Goal: Task Accomplishment & Management: Complete application form

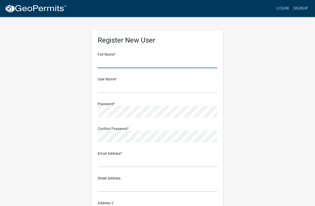
click at [157, 57] on input "text" at bounding box center [158, 62] width 120 height 12
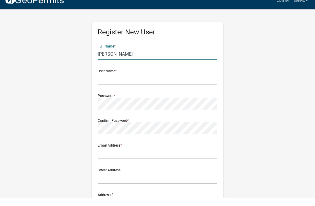
type input "[PERSON_NAME]"
click at [159, 81] on input "text" at bounding box center [158, 87] width 120 height 12
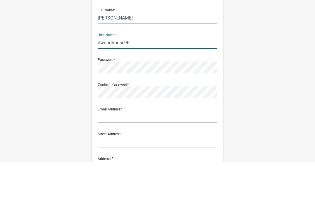
type input "dwoodhouse96"
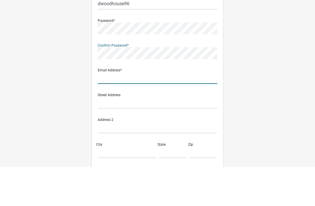
click at [162, 111] on input "text" at bounding box center [158, 117] width 120 height 12
type input "[EMAIL_ADDRESS][DOMAIN_NAME]"
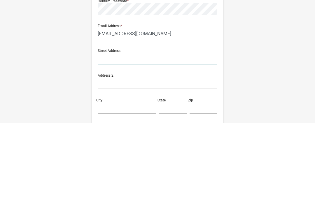
click at [164, 136] on input "text" at bounding box center [158, 142] width 120 height 12
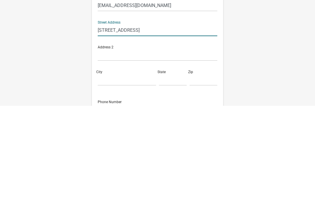
scroll to position [56, 0]
type input "[STREET_ADDRESS]"
click at [129, 174] on input "City" at bounding box center [127, 180] width 58 height 12
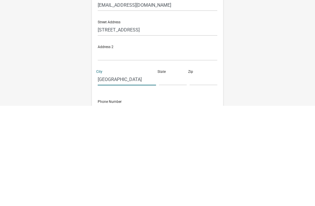
type input "[GEOGRAPHIC_DATA]"
click at [169, 174] on input "text" at bounding box center [173, 180] width 28 height 12
type input "In"
click at [199, 174] on input "text" at bounding box center [204, 180] width 28 height 12
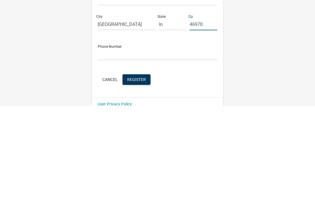
scroll to position [112, 0]
type input "46970"
click at [151, 148] on input "text" at bounding box center [158, 154] width 120 height 12
type input "7654693629"
click at [138, 177] on span "Register" at bounding box center [136, 179] width 19 height 5
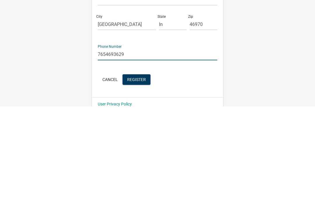
scroll to position [103, 0]
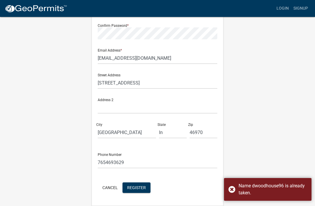
click at [230, 201] on div "Name dwoodhouse96 is already taken." at bounding box center [268, 189] width 88 height 23
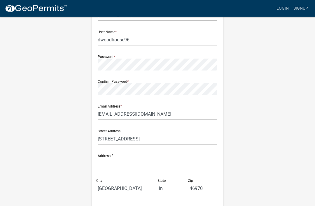
scroll to position [0, 0]
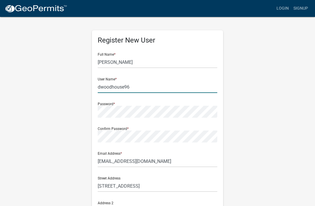
click at [101, 88] on input "dwoodhouse96" at bounding box center [158, 87] width 120 height 12
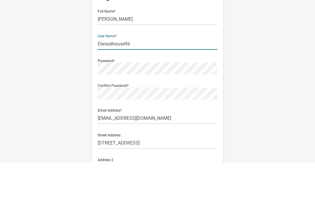
click at [293, 55] on div "Register New User Full Name * [PERSON_NAME] User Name * Dwoodhouse96 Password *…" at bounding box center [158, 172] width 280 height 312
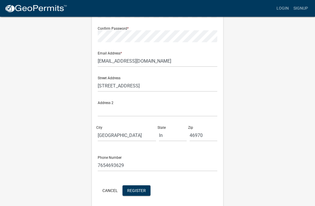
scroll to position [103, 0]
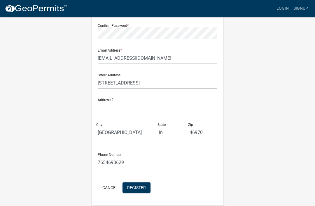
click at [139, 186] on span "Register" at bounding box center [136, 187] width 19 height 5
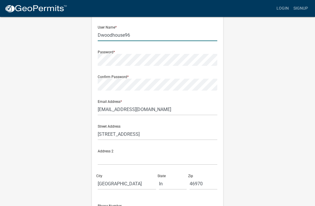
click at [102, 36] on input "Dwoodhouse96" at bounding box center [158, 35] width 120 height 12
type input "Dakwoodhouse96"
click at [272, 70] on div "Register New User Full Name * [PERSON_NAME] User Name * Dakwoodhouse96 Password…" at bounding box center [158, 121] width 280 height 312
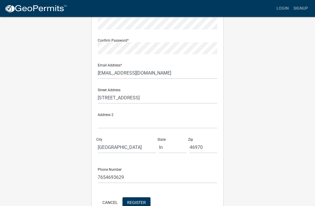
scroll to position [103, 0]
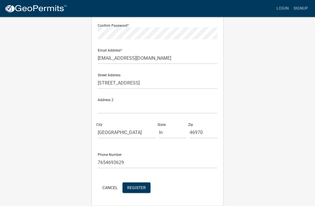
click at [136, 186] on span "Register" at bounding box center [136, 187] width 19 height 5
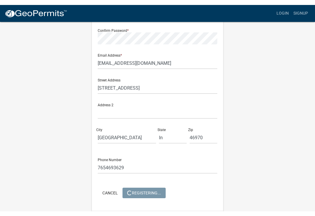
scroll to position [0, 0]
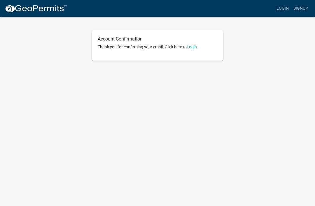
click at [193, 45] on link "Login" at bounding box center [192, 47] width 10 height 5
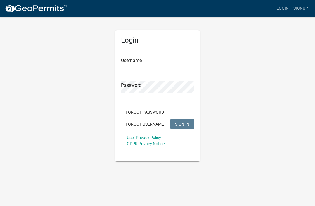
click at [162, 62] on input "Username" at bounding box center [157, 62] width 73 height 12
type input "Dakwoodhouse96"
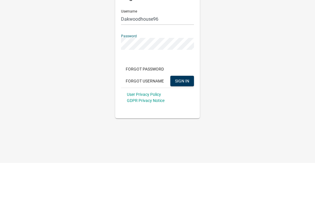
click at [181, 119] on button "SIGN IN" at bounding box center [182, 124] width 24 height 11
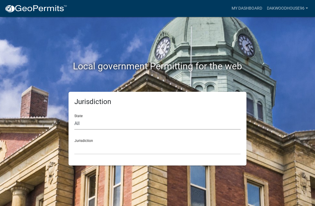
click at [98, 126] on select "All [US_STATE] [US_STATE] [US_STATE] [US_STATE] [US_STATE] [US_STATE] [US_STATE…" at bounding box center [157, 124] width 166 height 12
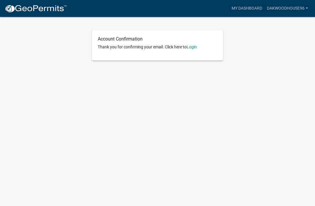
click at [305, 5] on link "Dakwoodhouse96" at bounding box center [288, 8] width 46 height 11
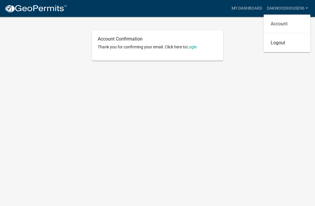
click at [293, 22] on link "Account" at bounding box center [287, 24] width 47 height 14
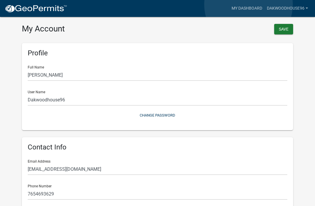
click at [249, 5] on link "My Dashboard" at bounding box center [246, 8] width 35 height 11
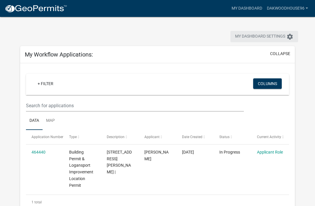
click at [287, 36] on icon "settings" at bounding box center [289, 36] width 7 height 7
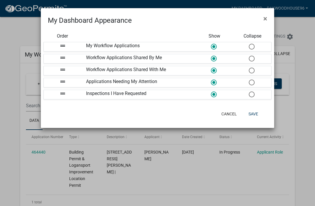
click at [232, 114] on button "Cancel" at bounding box center [229, 114] width 25 height 11
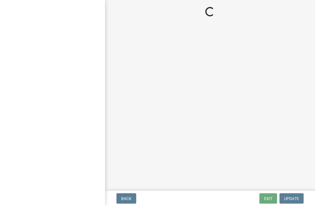
click at [81, 120] on div at bounding box center [52, 103] width 105 height 206
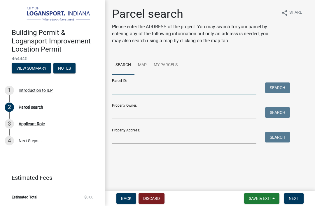
click at [169, 86] on input "Parcel ID:" at bounding box center [184, 89] width 144 height 12
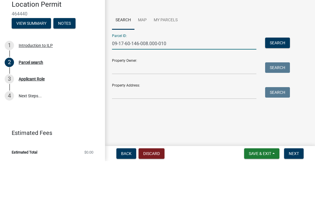
type input "09-17-60-146-008.000-010"
click at [122, 107] on input "Property Owner:" at bounding box center [184, 113] width 144 height 12
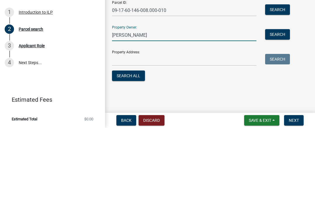
type input "Tracey remley"
click at [121, 132] on input "Property Address:" at bounding box center [184, 138] width 144 height 12
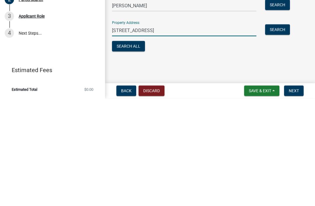
type input "416 E. Roselawn Dr"
click at [121, 149] on button "Search All" at bounding box center [128, 154] width 33 height 11
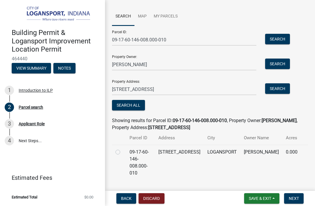
scroll to position [49, 0]
click at [123, 149] on label at bounding box center [123, 149] width 0 height 0
click at [123, 150] on input "radio" at bounding box center [125, 151] width 4 height 4
radio input "true"
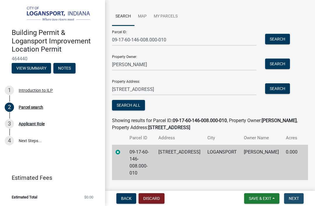
click at [295, 203] on button "Next" at bounding box center [294, 198] width 20 height 11
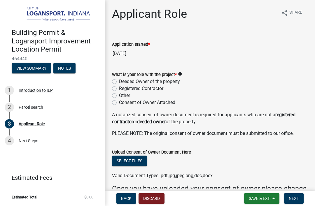
click at [119, 88] on label "Registered Contractor" at bounding box center [141, 88] width 44 height 7
click at [119, 88] on input "Registered Contractor" at bounding box center [121, 87] width 4 height 4
radio input "true"
click at [34, 36] on h4 "Building Permit & Logansport Improvement Location Permit" at bounding box center [56, 41] width 89 height 25
click at [39, 13] on img at bounding box center [54, 14] width 84 height 16
